Goal: Information Seeking & Learning: Learn about a topic

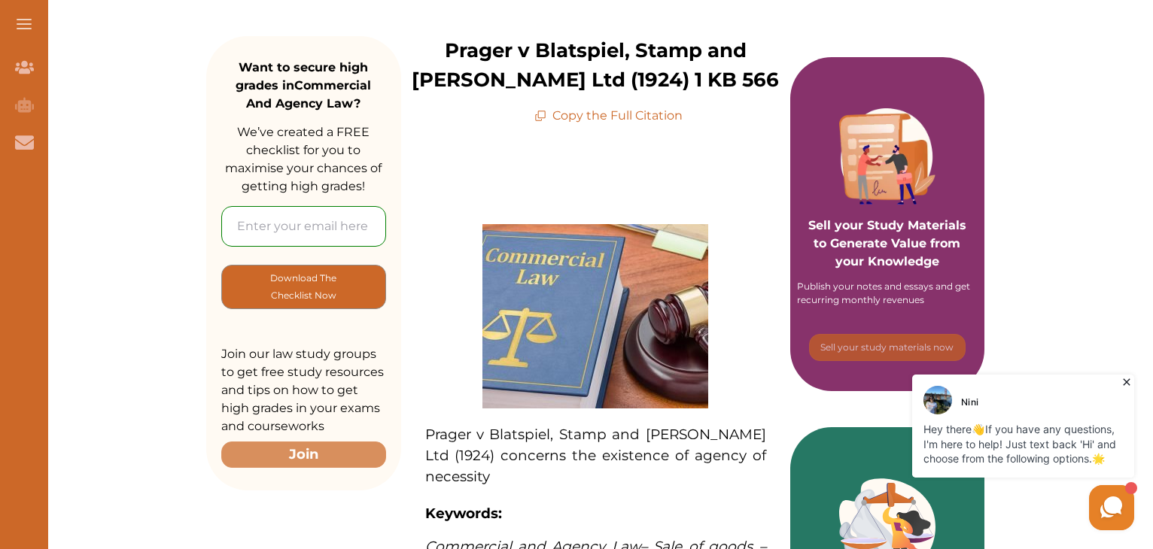
scroll to position [214, 0]
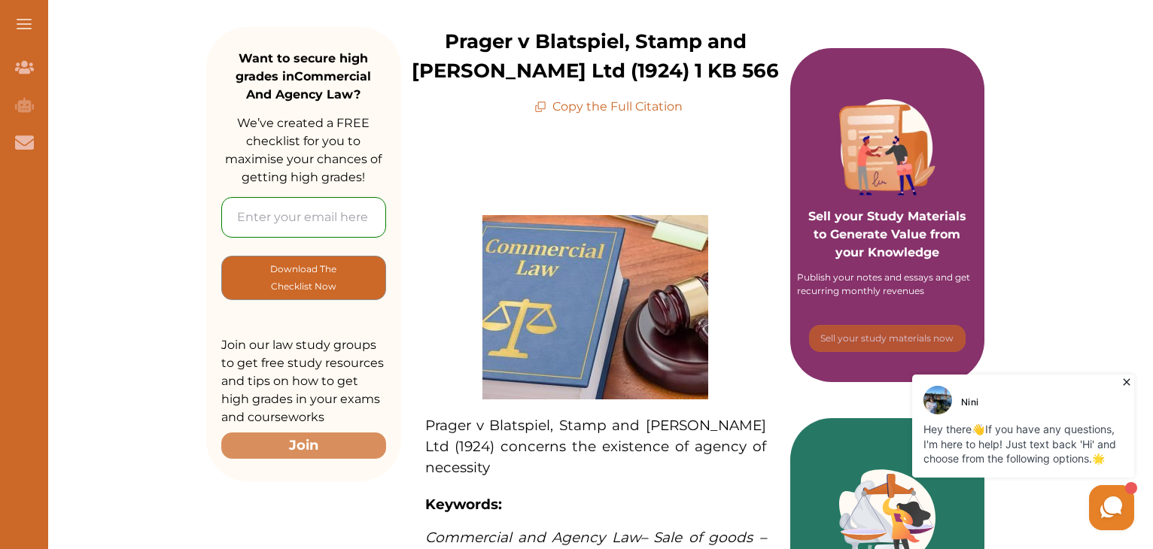
click at [539, 109] on icon at bounding box center [542, 106] width 8 height 8
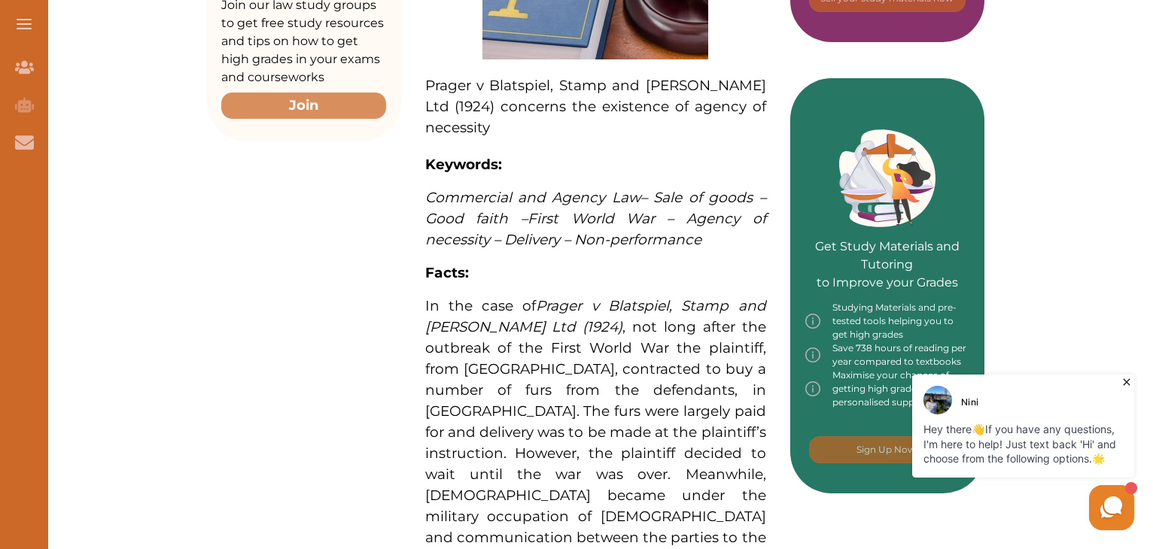
scroll to position [553, 0]
click at [653, 368] on span "In the case of Prager v Blatspiel, Stamp and [PERSON_NAME] Ltd (1924) , not lon…" at bounding box center [595, 517] width 341 height 439
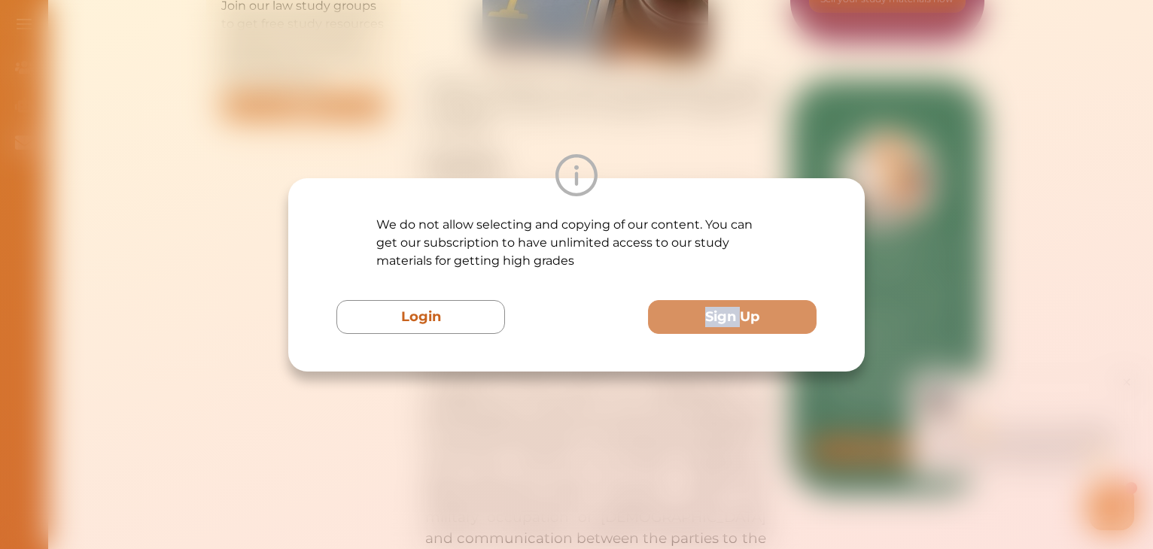
click at [653, 368] on div "We do not allow selecting and copying of our content. You can get our subscript…" at bounding box center [576, 274] width 1153 height 549
click at [660, 177] on div at bounding box center [576, 175] width 577 height 42
click at [689, 155] on div at bounding box center [576, 175] width 577 height 42
